Goal: Register for event/course: Register for event/course

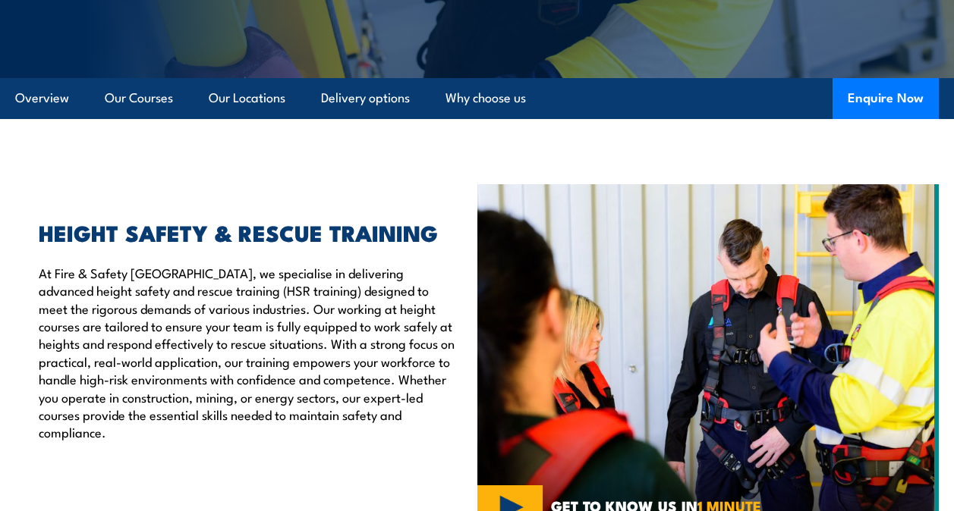
scroll to position [264, 0]
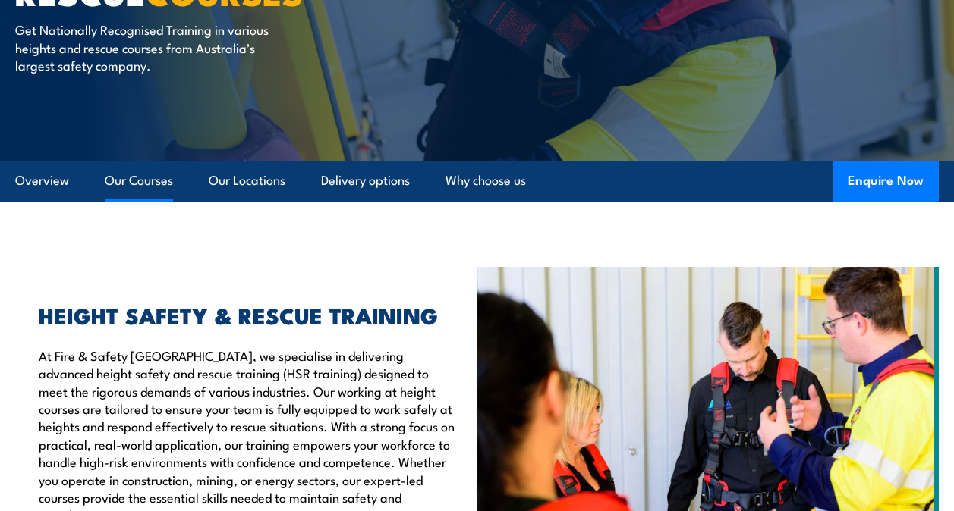
click at [140, 183] on link "Our Courses" at bounding box center [139, 181] width 68 height 40
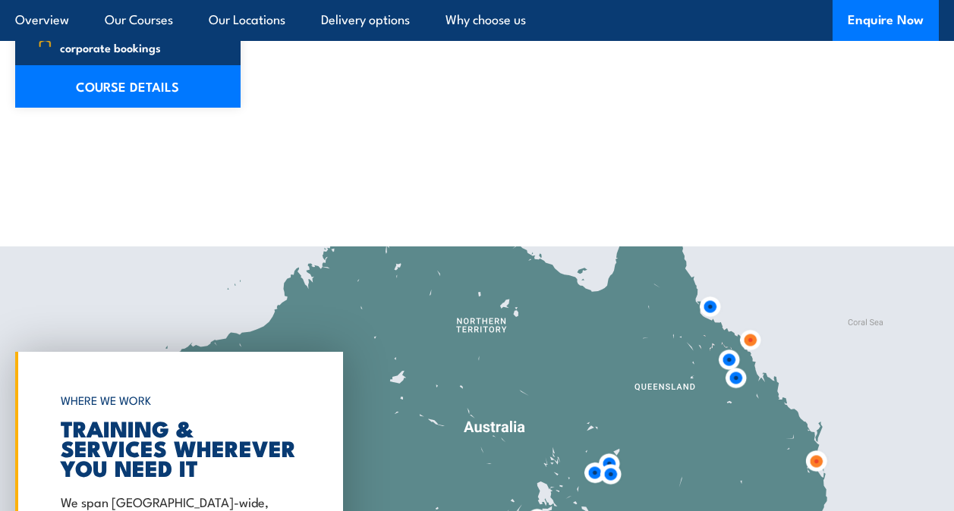
scroll to position [2412, 0]
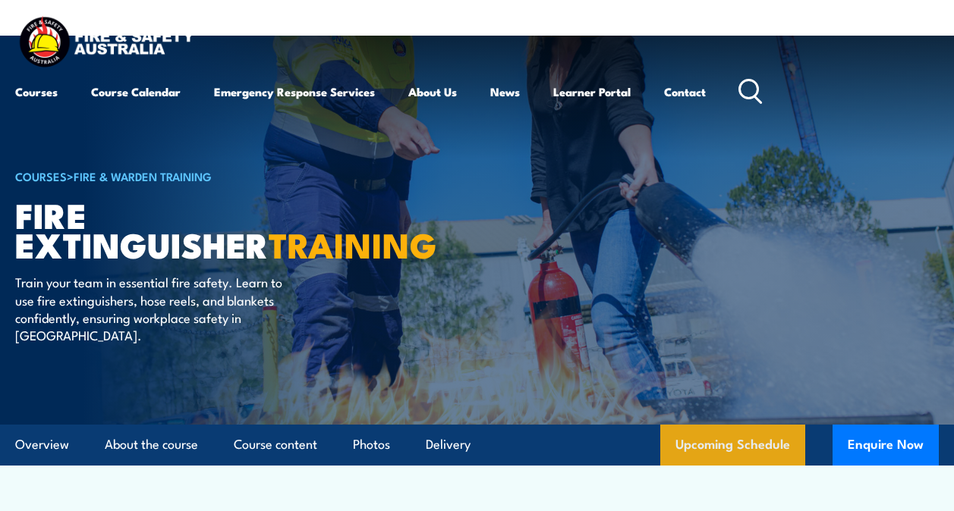
click at [700, 439] on link "Upcoming Schedule" at bounding box center [732, 445] width 145 height 41
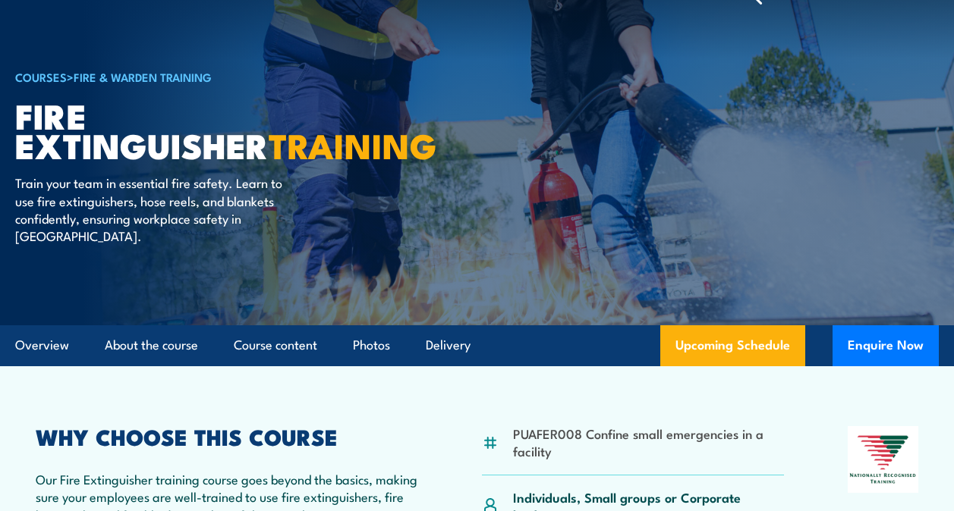
scroll to position [51, 0]
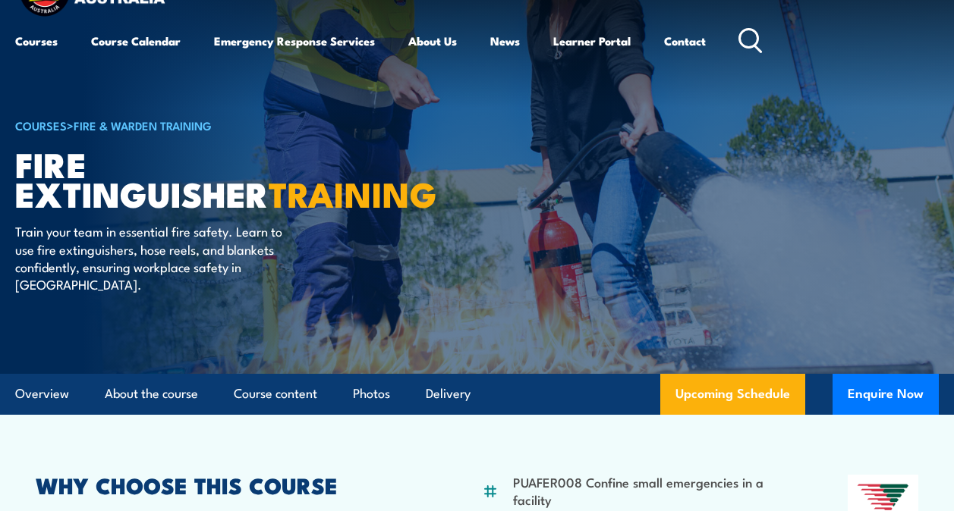
click at [132, 124] on link "Fire & Warden Training" at bounding box center [143, 125] width 138 height 17
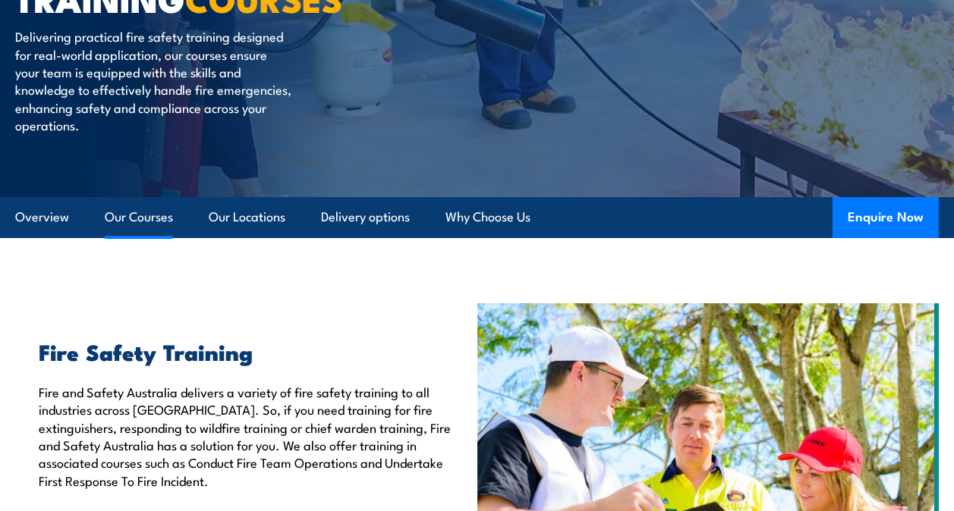
click at [154, 220] on link "Our Courses" at bounding box center [139, 217] width 68 height 40
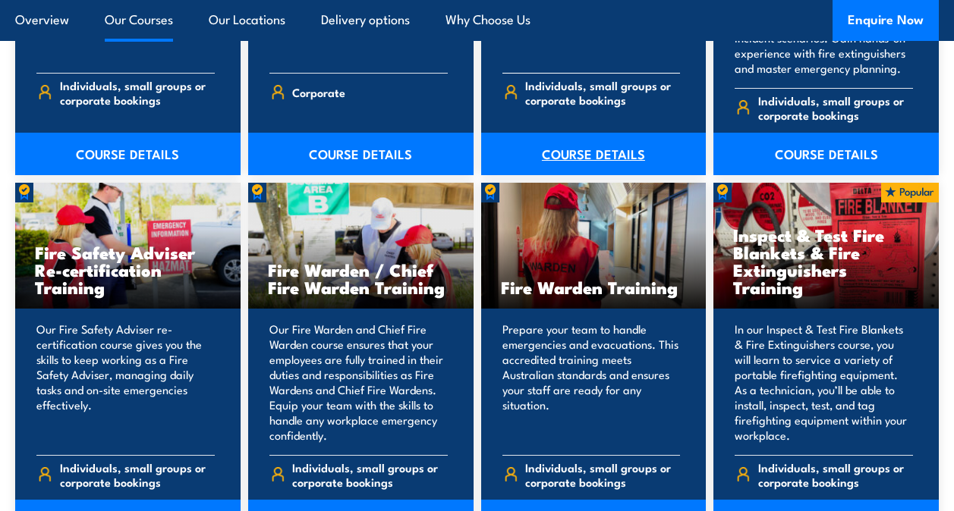
scroll to position [1881, 0]
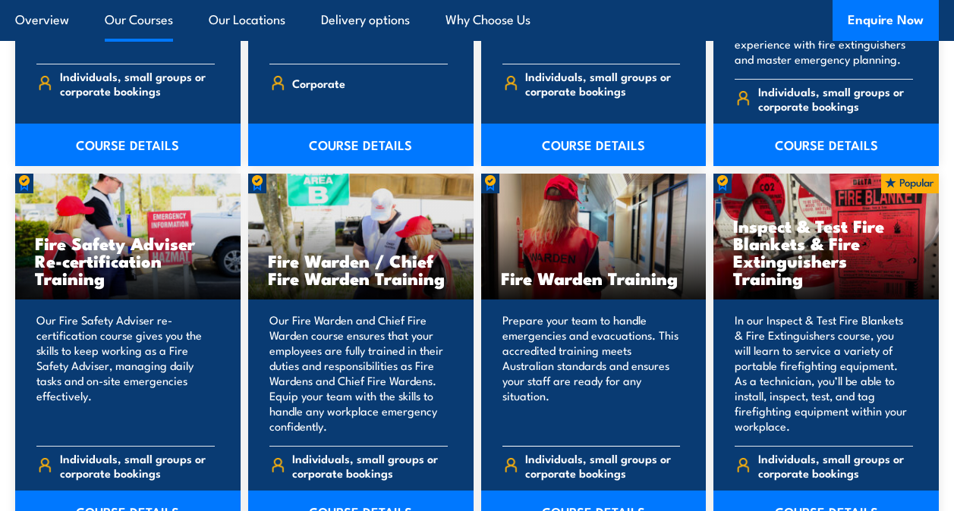
click at [611, 496] on link "COURSE DETAILS" at bounding box center [593, 512] width 225 height 42
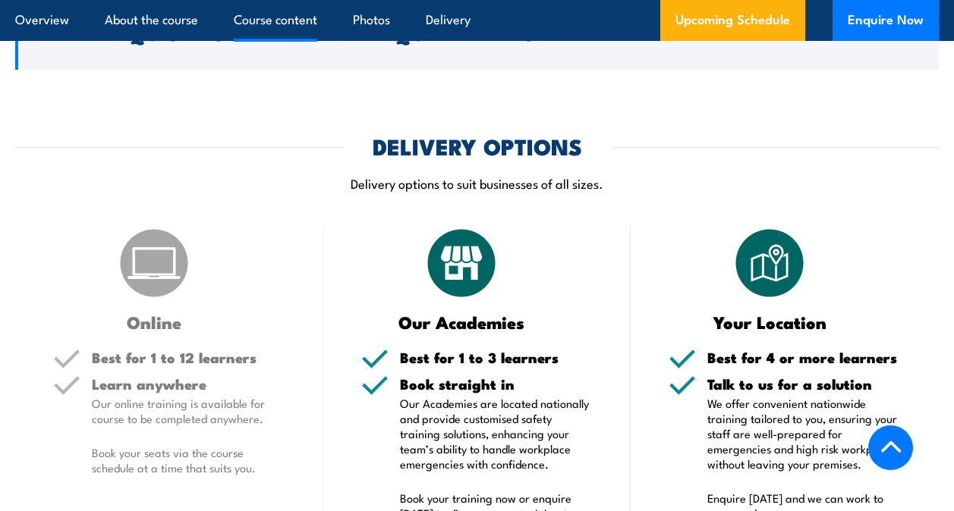
scroll to position [1897, 0]
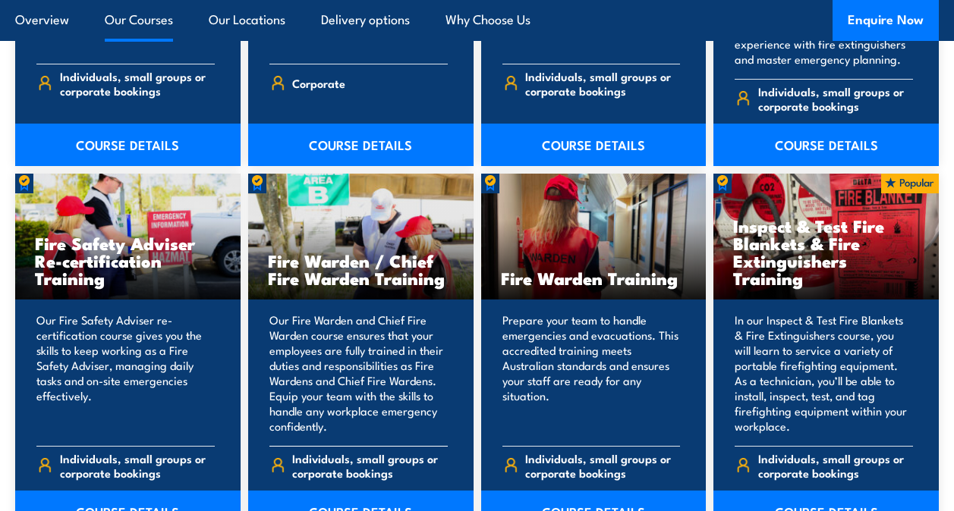
scroll to position [1957, 0]
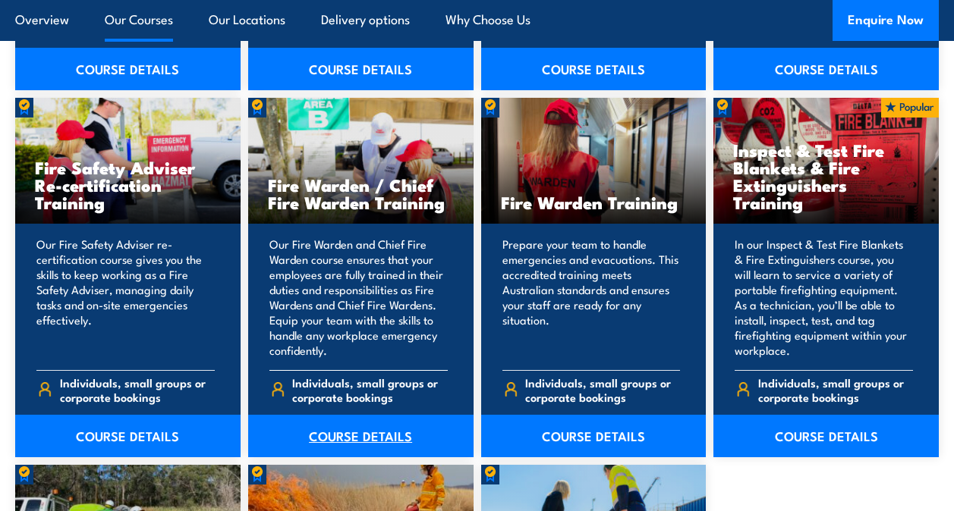
click at [369, 415] on link "COURSE DETAILS" at bounding box center [360, 436] width 225 height 42
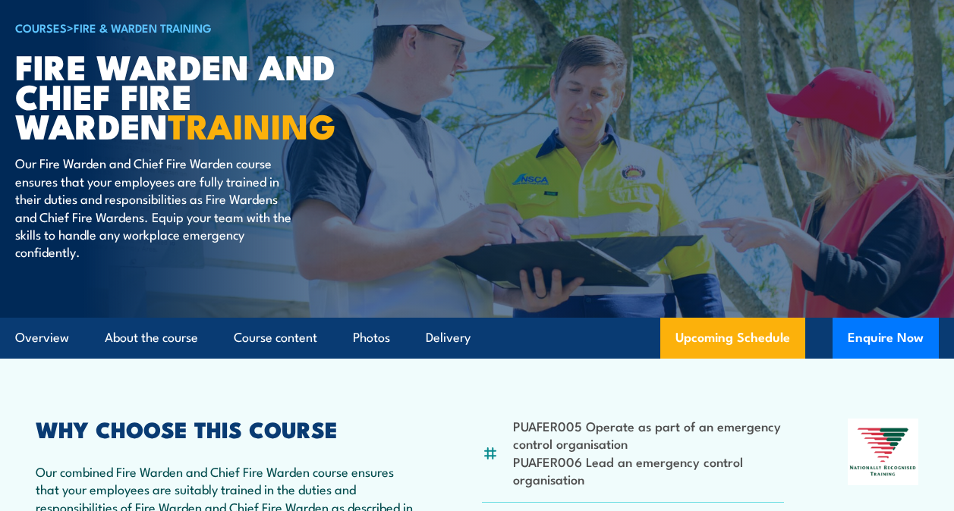
scroll to position [152, 0]
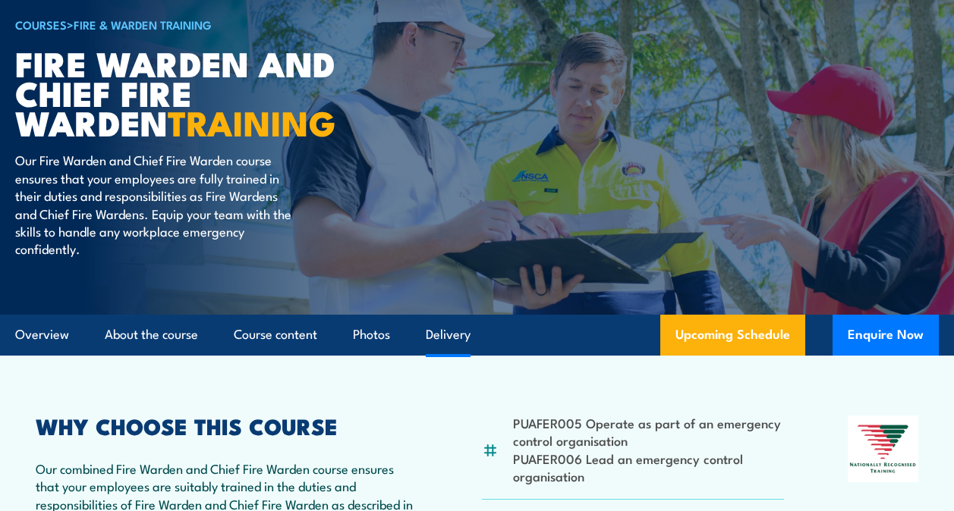
click at [445, 334] on link "Delivery" at bounding box center [448, 335] width 45 height 40
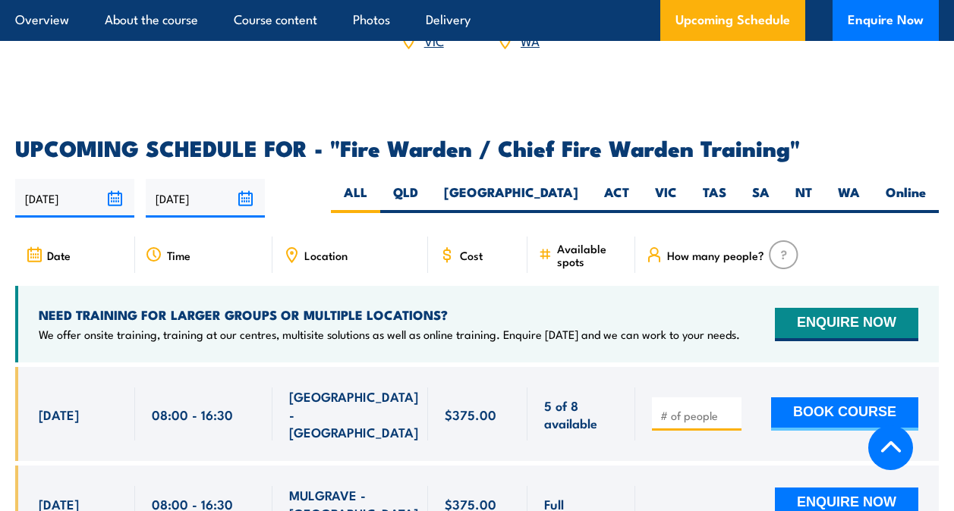
scroll to position [2624, 0]
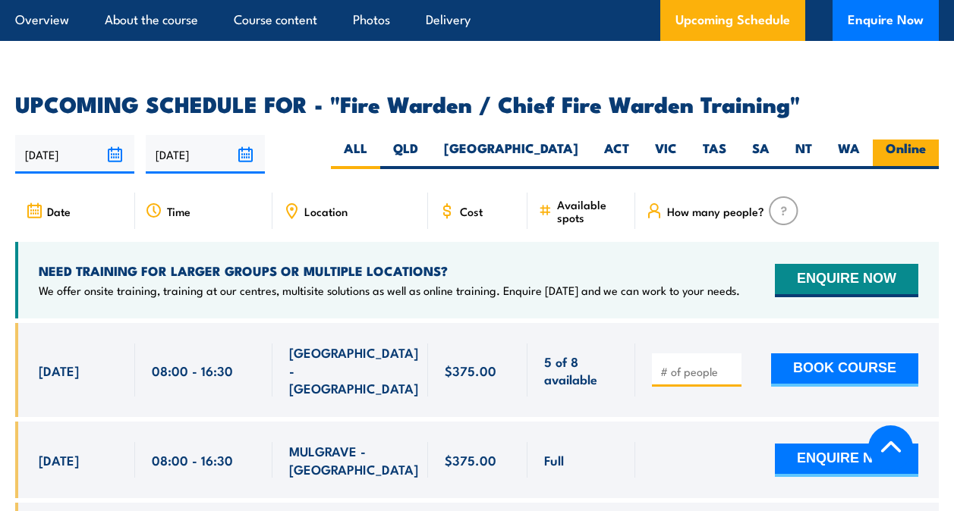
click at [921, 140] on label "Online" at bounding box center [906, 155] width 66 height 30
click at [926, 140] on input "Online" at bounding box center [931, 145] width 10 height 10
radio input "true"
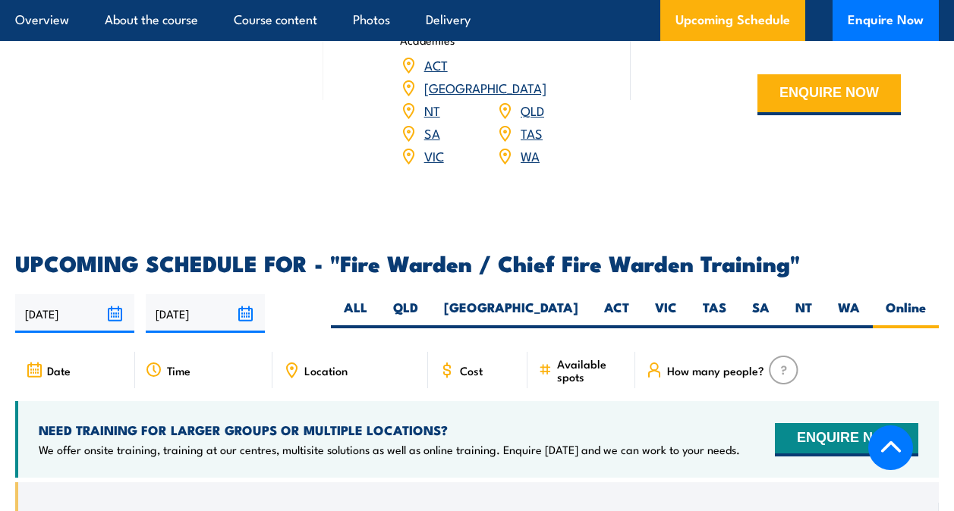
scroll to position [2543, 0]
